Goal: Check status: Check status

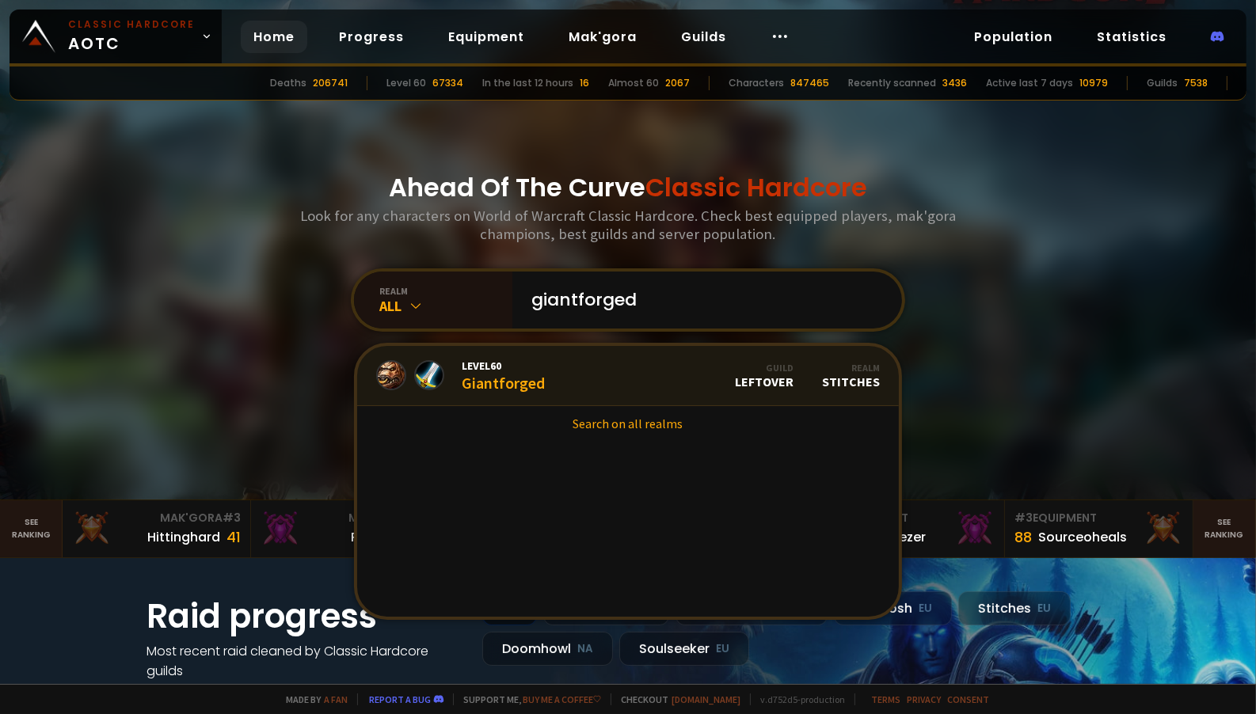
type input "giantforged"
click at [682, 378] on link "Level 60 Giantforged Guild LEFTOVER Realm Stitches" at bounding box center [628, 376] width 542 height 60
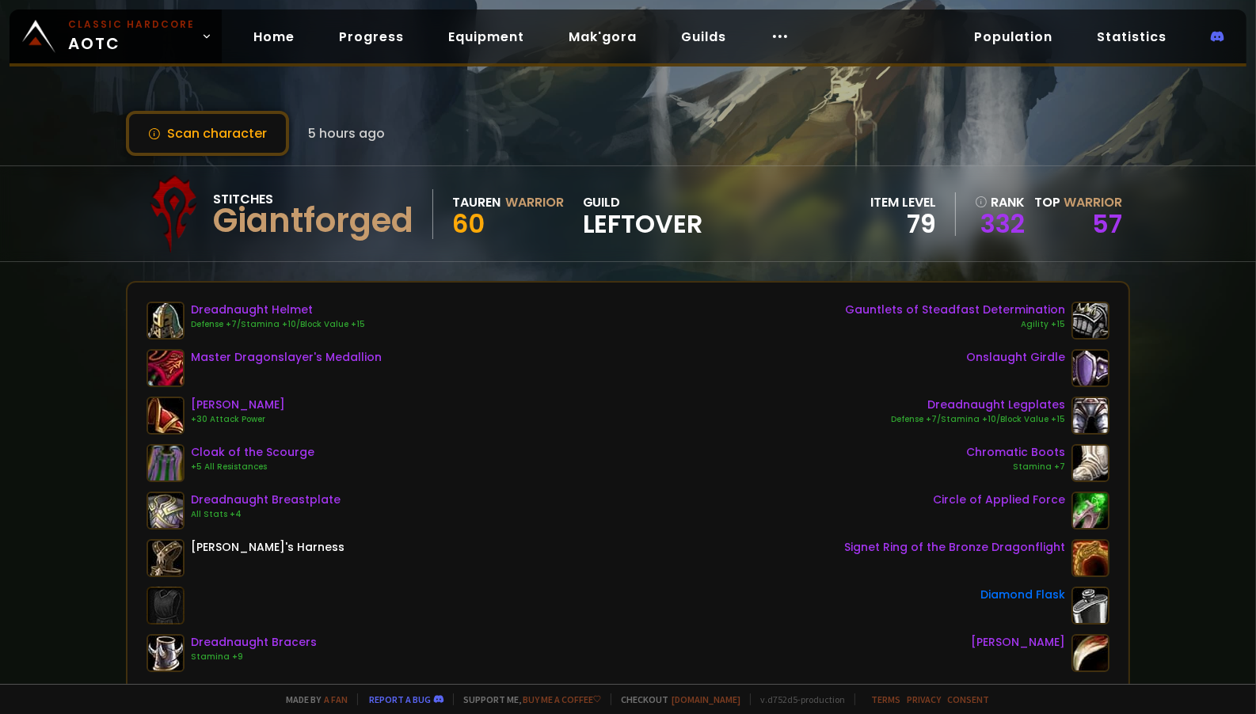
click at [263, 18] on div "Home Progress Equipment Mak'gora Guilds" at bounding box center [521, 36] width 599 height 51
click at [268, 25] on link "Home" at bounding box center [274, 37] width 67 height 32
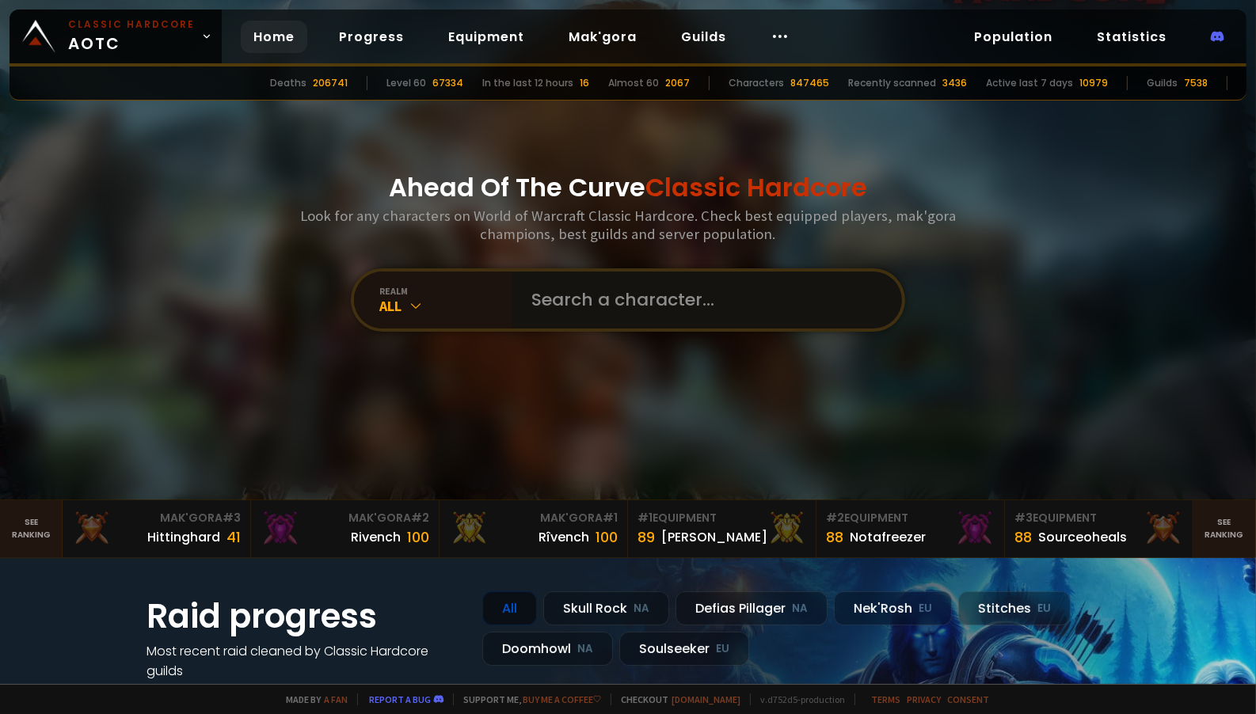
click at [596, 272] on input "text" at bounding box center [702, 300] width 361 height 57
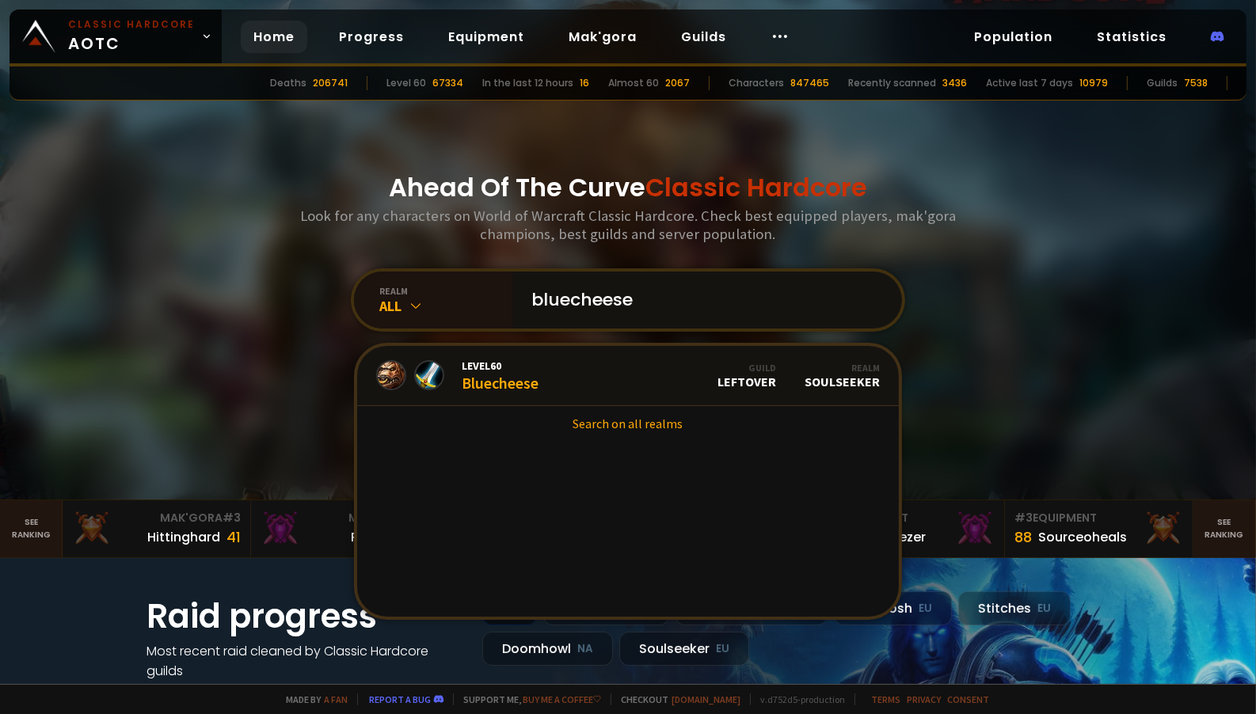
type input "bluecheese"
click at [526, 371] on span "Level 60" at bounding box center [500, 366] width 77 height 14
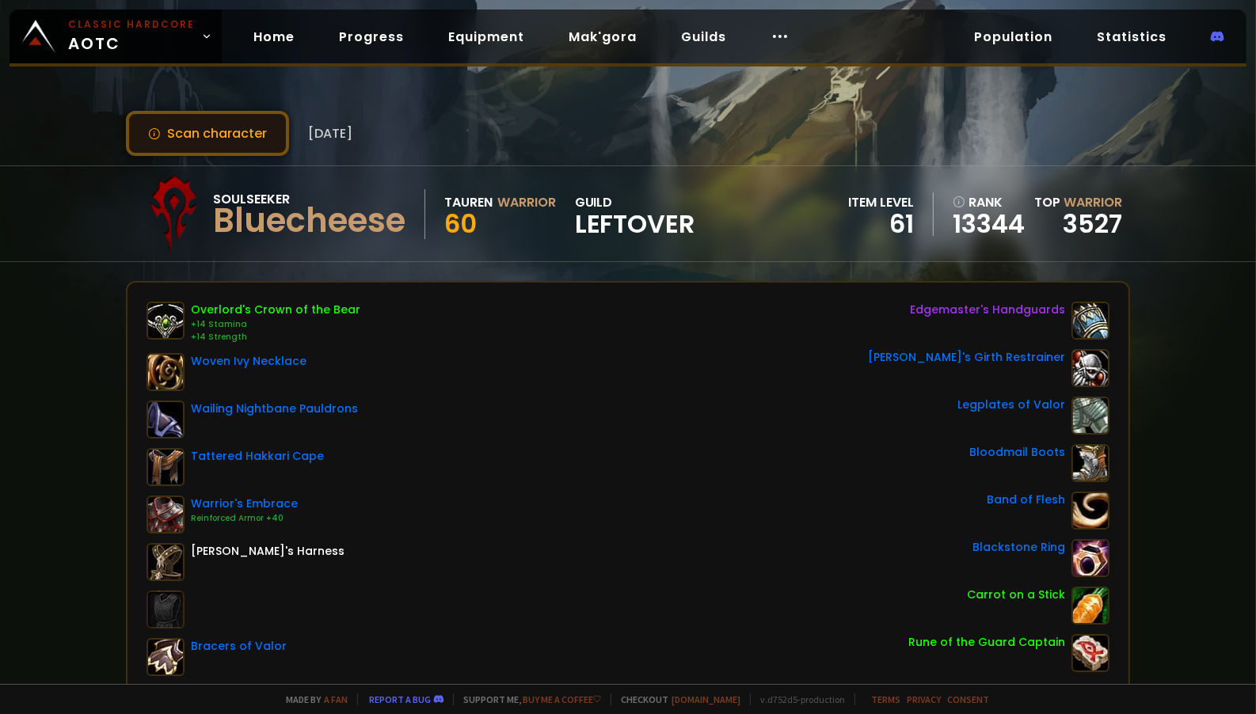
click at [247, 125] on button "Scan character" at bounding box center [207, 133] width 163 height 45
click at [182, 131] on button "Scan character" at bounding box center [207, 133] width 163 height 45
